Goal: Register for event/course

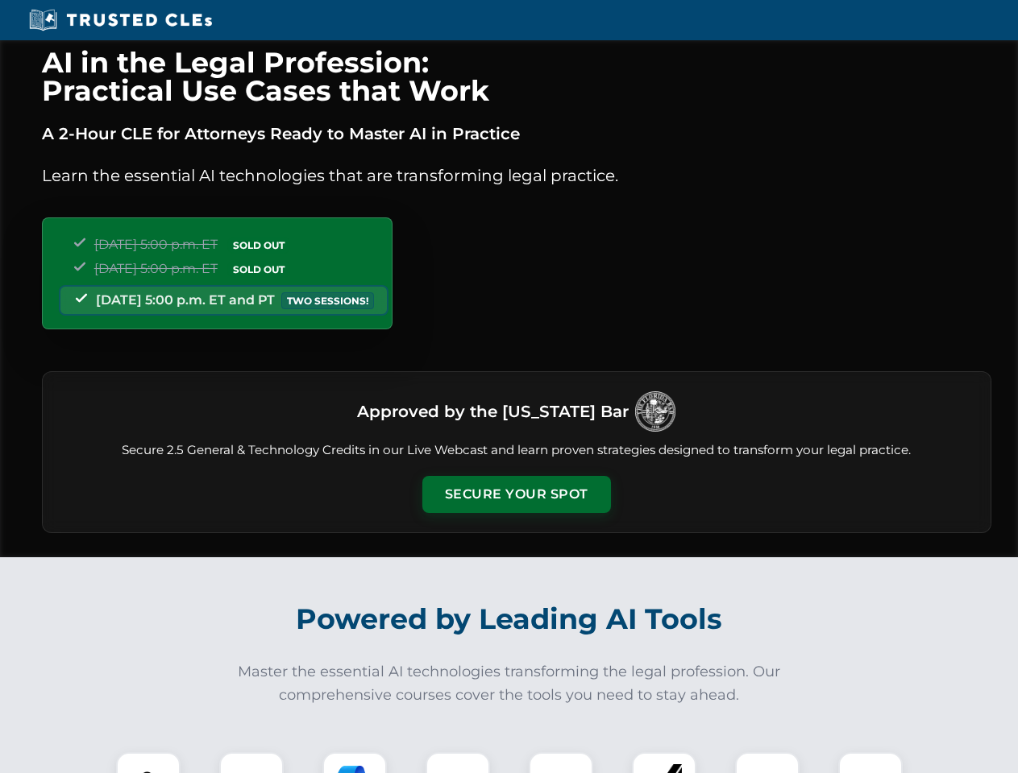
click at [516, 495] on button "Secure Your Spot" at bounding box center [516, 494] width 189 height 37
click at [148, 763] on img at bounding box center [148, 784] width 47 height 47
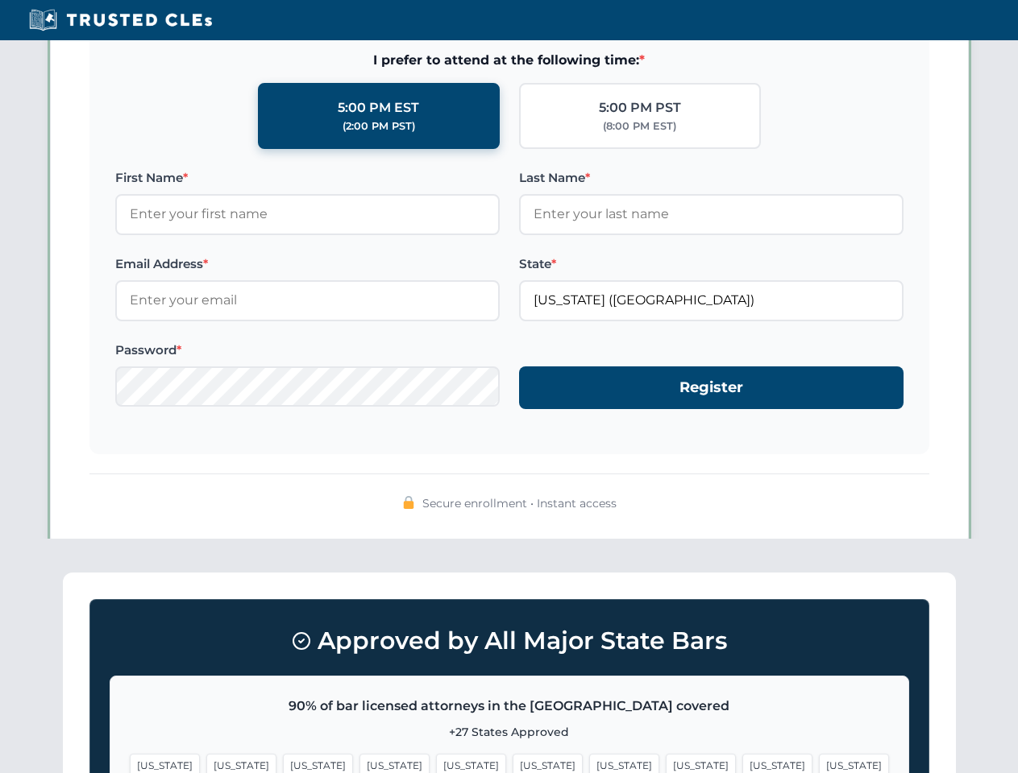
click at [589, 763] on span "[US_STATE]" at bounding box center [624, 765] width 70 height 23
click at [742, 763] on span "[US_STATE]" at bounding box center [777, 765] width 70 height 23
